Goal: Information Seeking & Learning: Learn about a topic

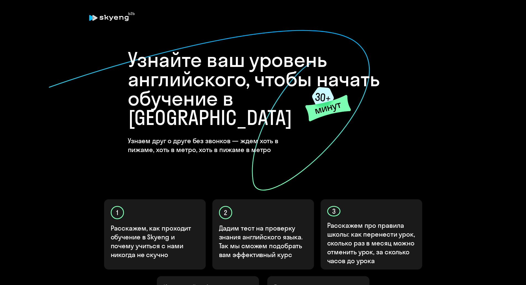
click at [322, 106] on icon at bounding box center [323, 97] width 22 height 20
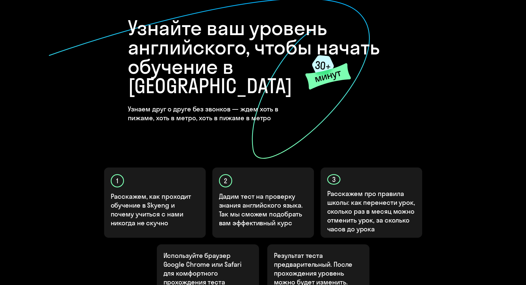
scroll to position [83, 0]
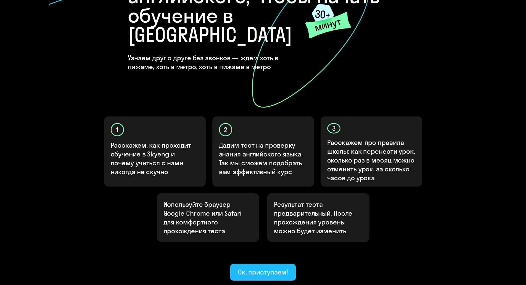
click at [284, 264] on button "Ок, приступаем!" at bounding box center [263, 272] width 66 height 17
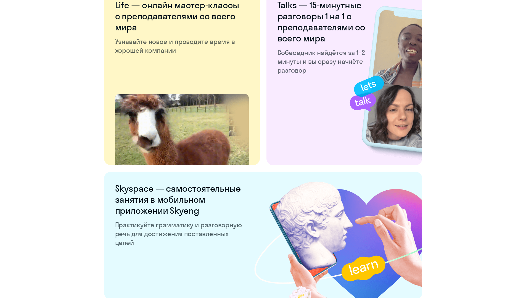
scroll to position [966, 0]
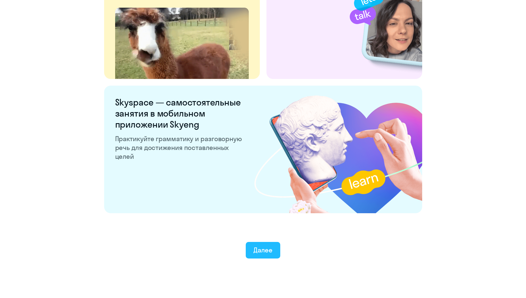
click at [257, 250] on div "Далее" at bounding box center [262, 249] width 19 height 9
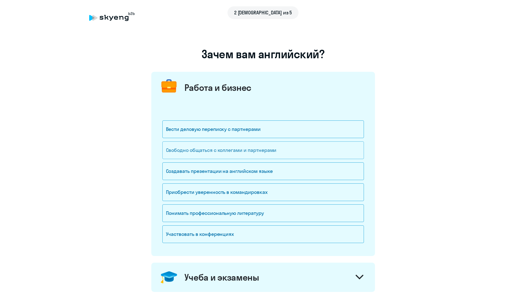
click at [211, 153] on div "Свободно общаться с коллегами и партнерами" at bounding box center [263, 150] width 202 height 18
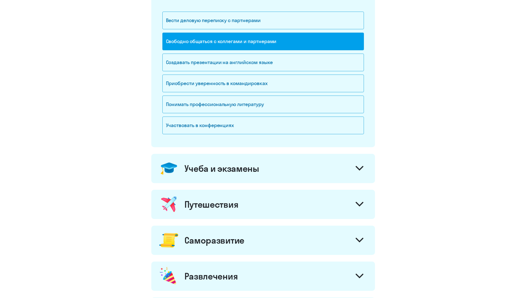
scroll to position [110, 0]
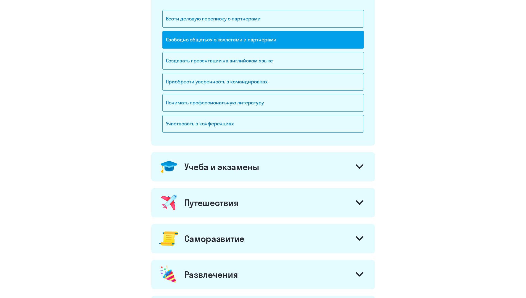
click at [178, 170] on img at bounding box center [169, 167] width 20 height 20
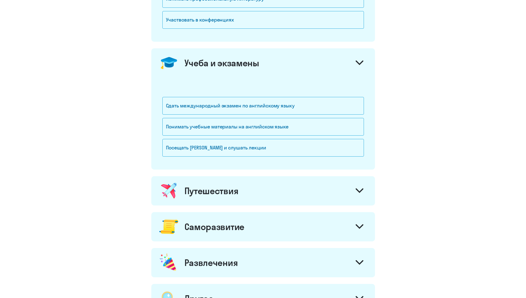
scroll to position [221, 0]
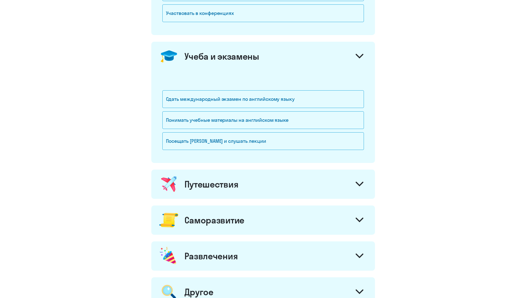
click at [196, 185] on div "Путешествия" at bounding box center [211, 184] width 54 height 11
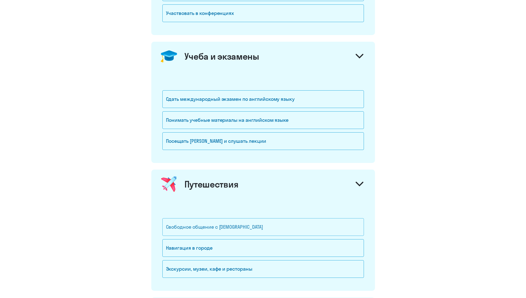
click at [192, 226] on div "Свободное общение с [DEMOGRAPHIC_DATA]" at bounding box center [263, 227] width 202 height 18
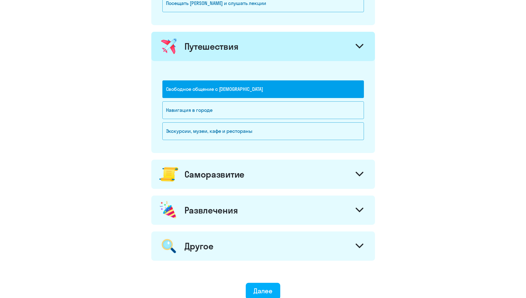
scroll to position [359, 0]
click at [176, 175] on img at bounding box center [169, 174] width 20 height 20
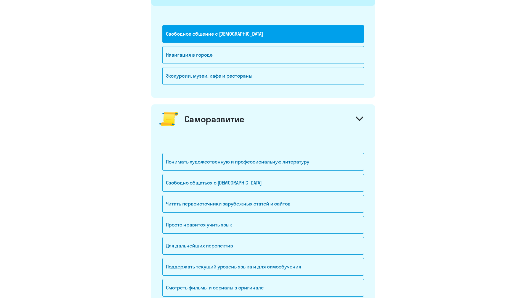
scroll to position [414, 0]
click at [188, 202] on div "Читать первоисточники зарубежных статей и сайтов" at bounding box center [263, 204] width 202 height 18
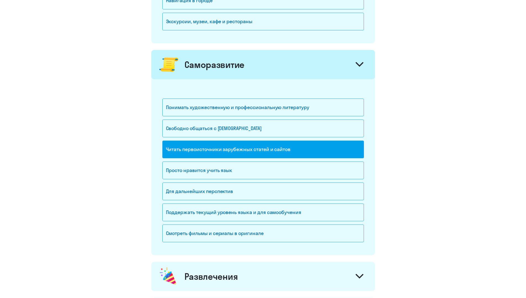
scroll to position [469, 0]
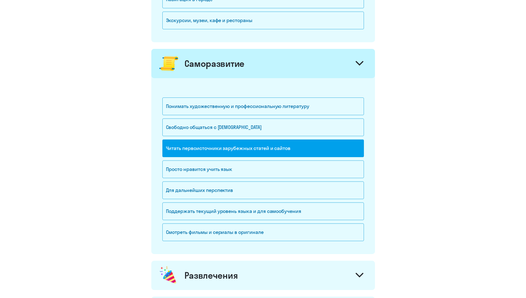
click at [212, 273] on div "Развлечения" at bounding box center [211, 275] width 54 height 11
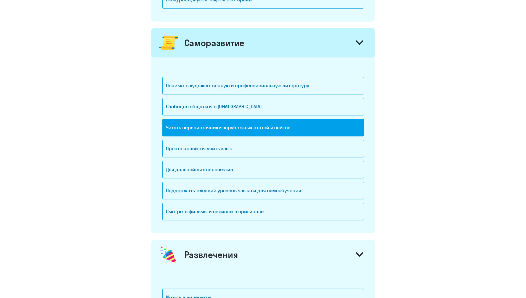
scroll to position [635, 0]
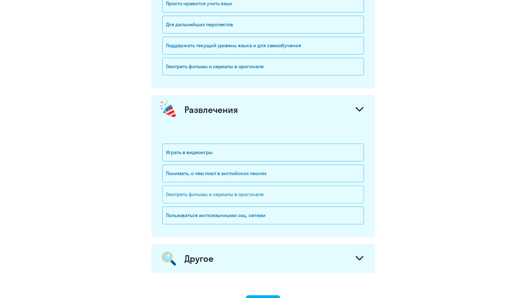
click at [236, 196] on div "Смотреть фильмы и сериалы в оригинале" at bounding box center [263, 194] width 202 height 18
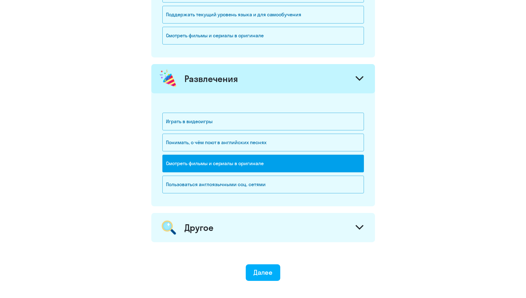
scroll to position [701, 0]
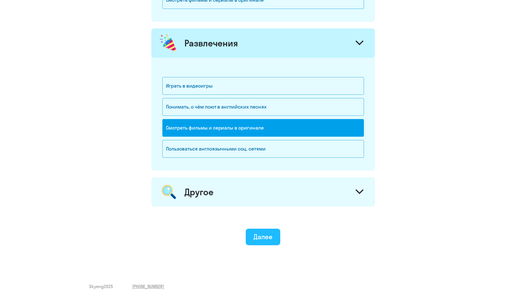
click at [263, 234] on div "Далее" at bounding box center [262, 236] width 19 height 9
